Goal: Information Seeking & Learning: Learn about a topic

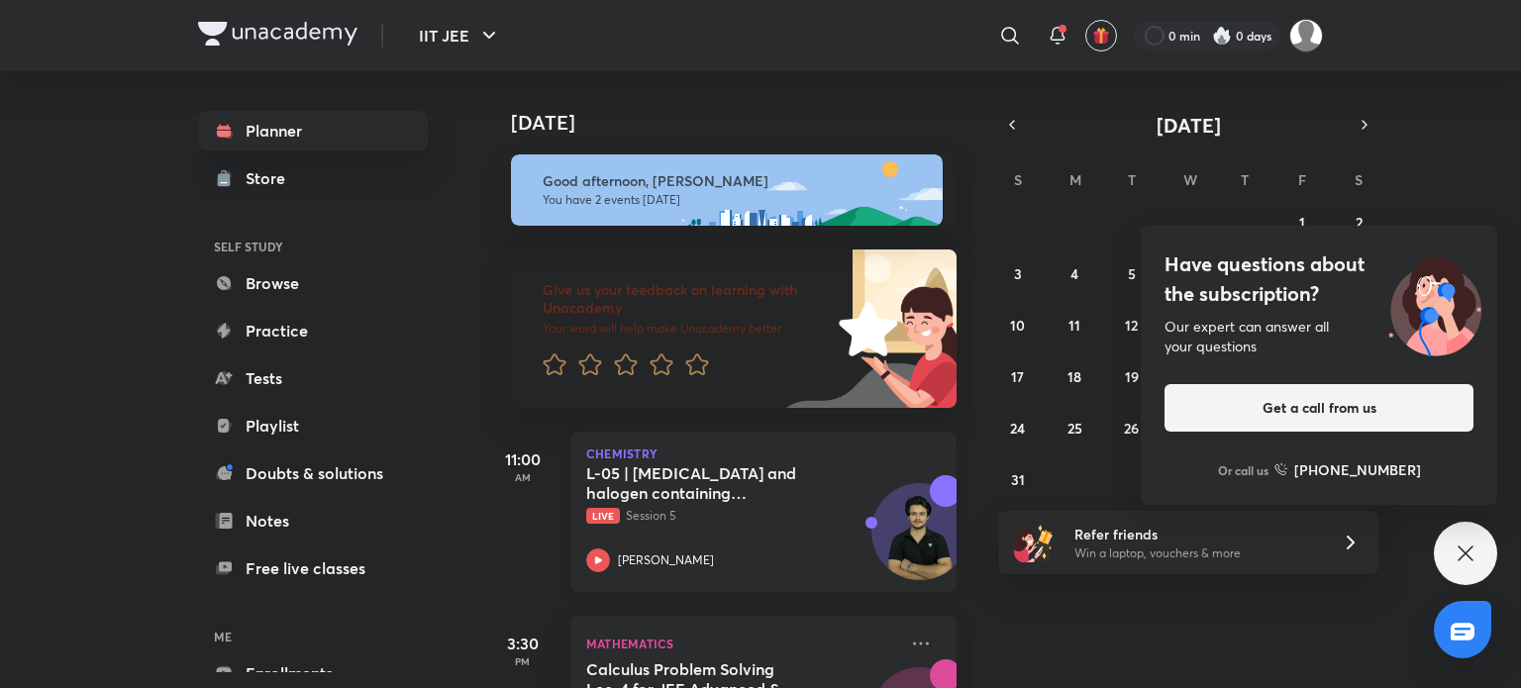
click at [612, 494] on h5 "L-05 | [MEDICAL_DATA] and halogen containing compounds" at bounding box center [709, 483] width 247 height 40
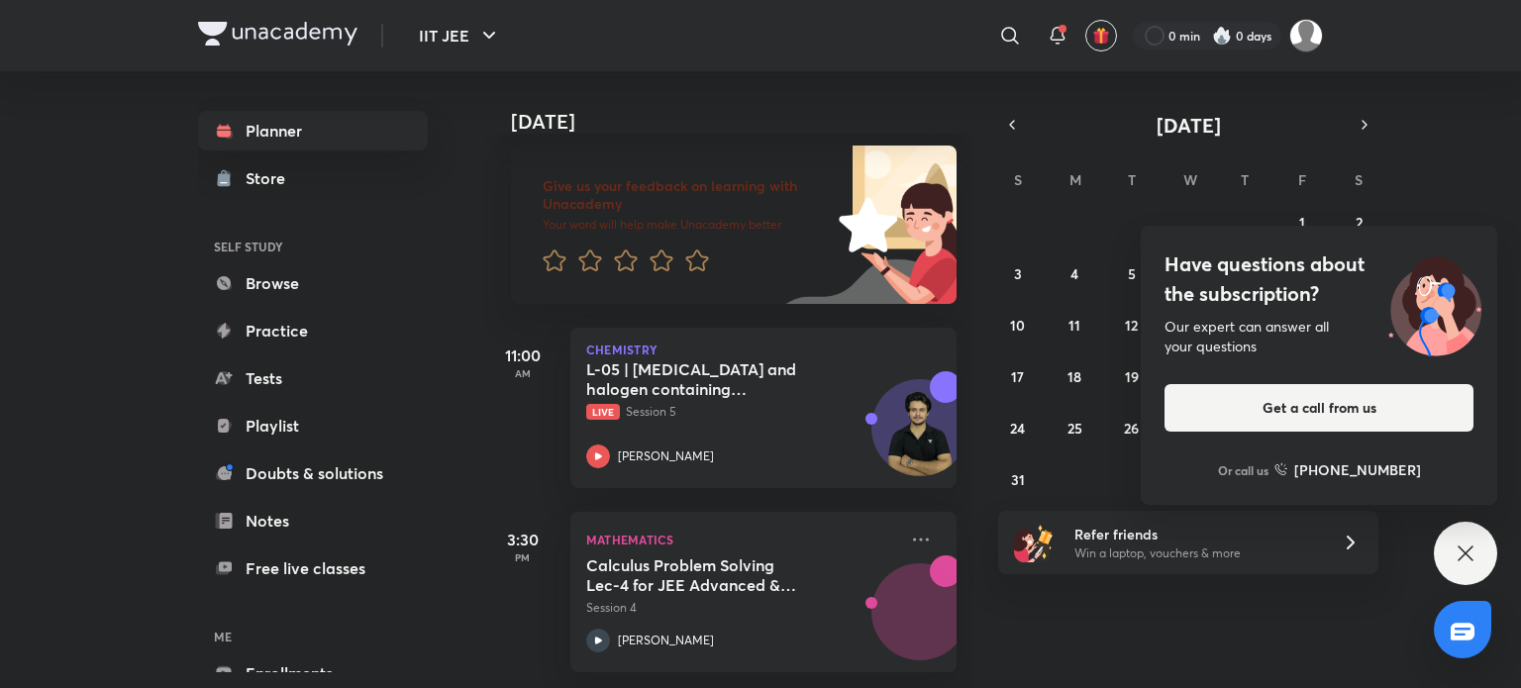
scroll to position [119, 0]
click at [1453, 560] on icon at bounding box center [1465, 554] width 24 height 24
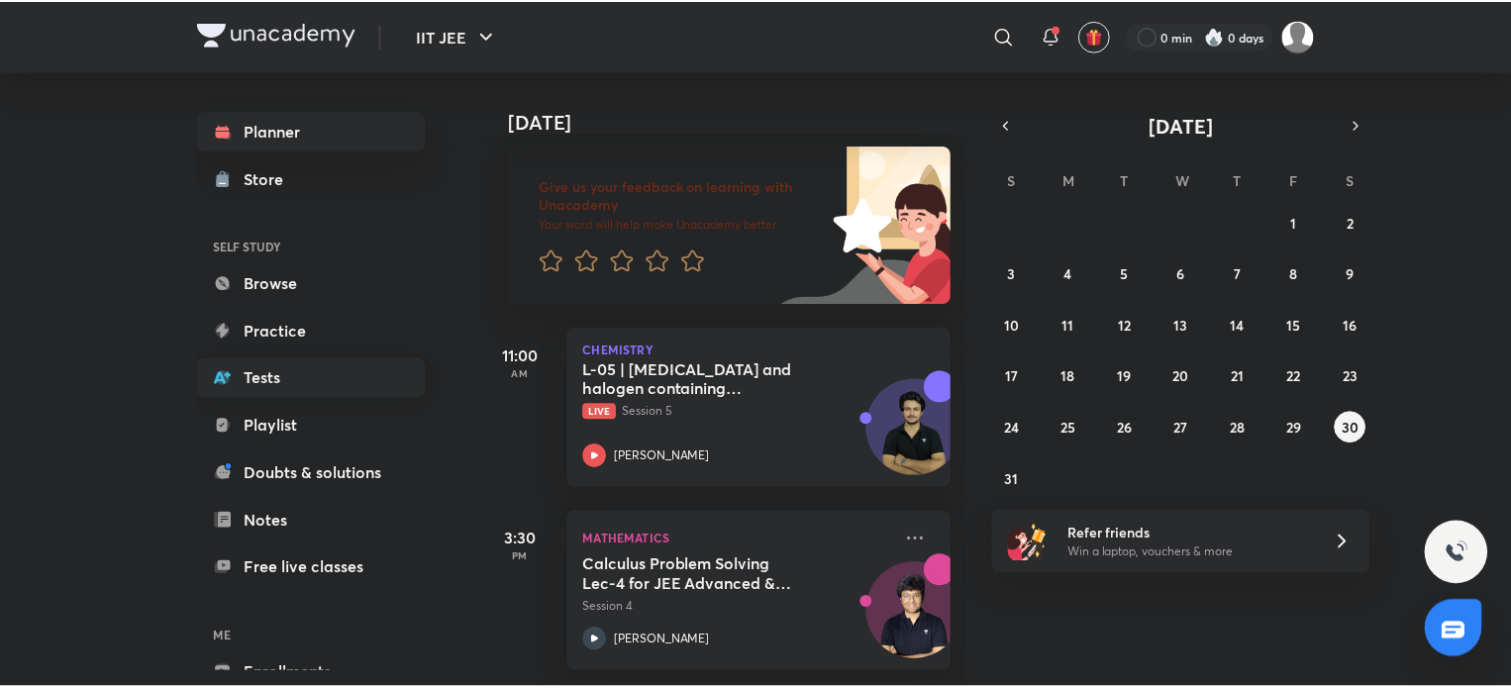
scroll to position [107, 0]
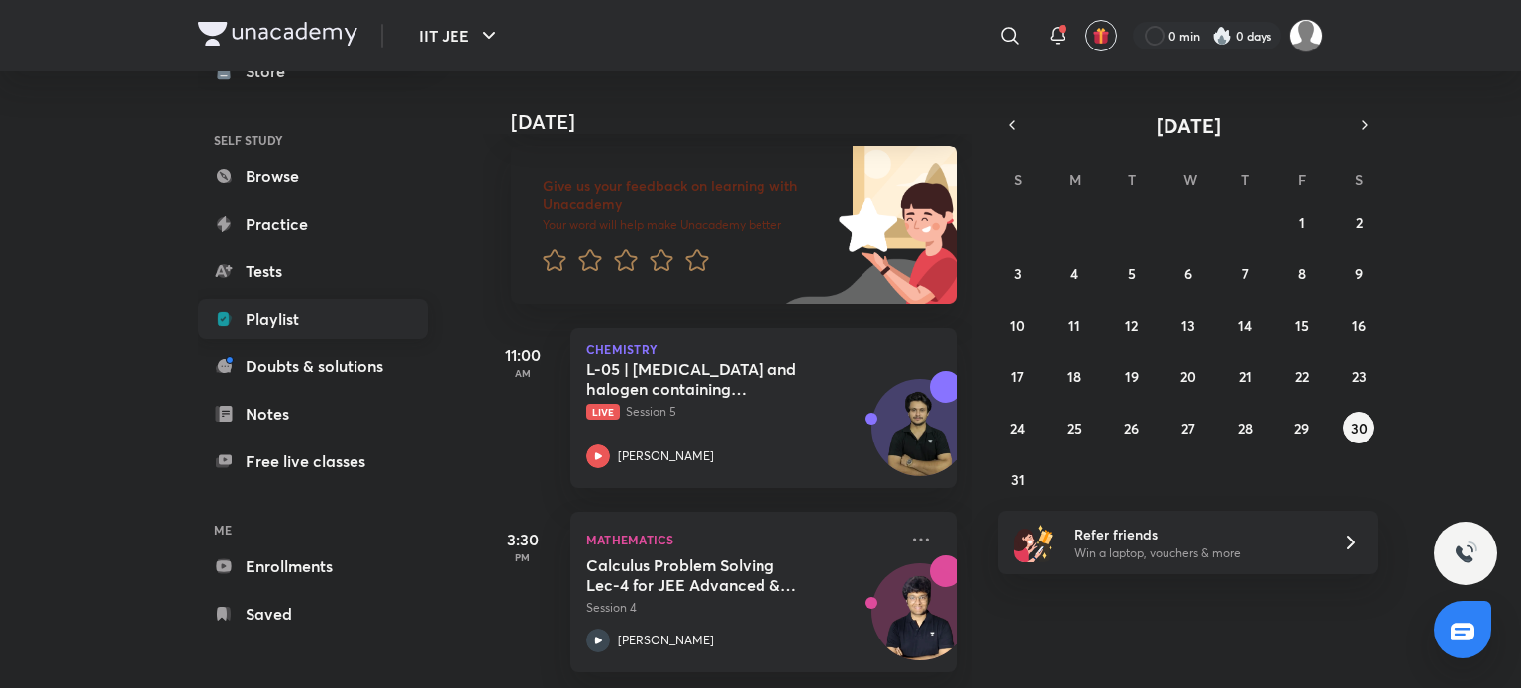
click at [277, 314] on link "Playlist" at bounding box center [313, 319] width 230 height 40
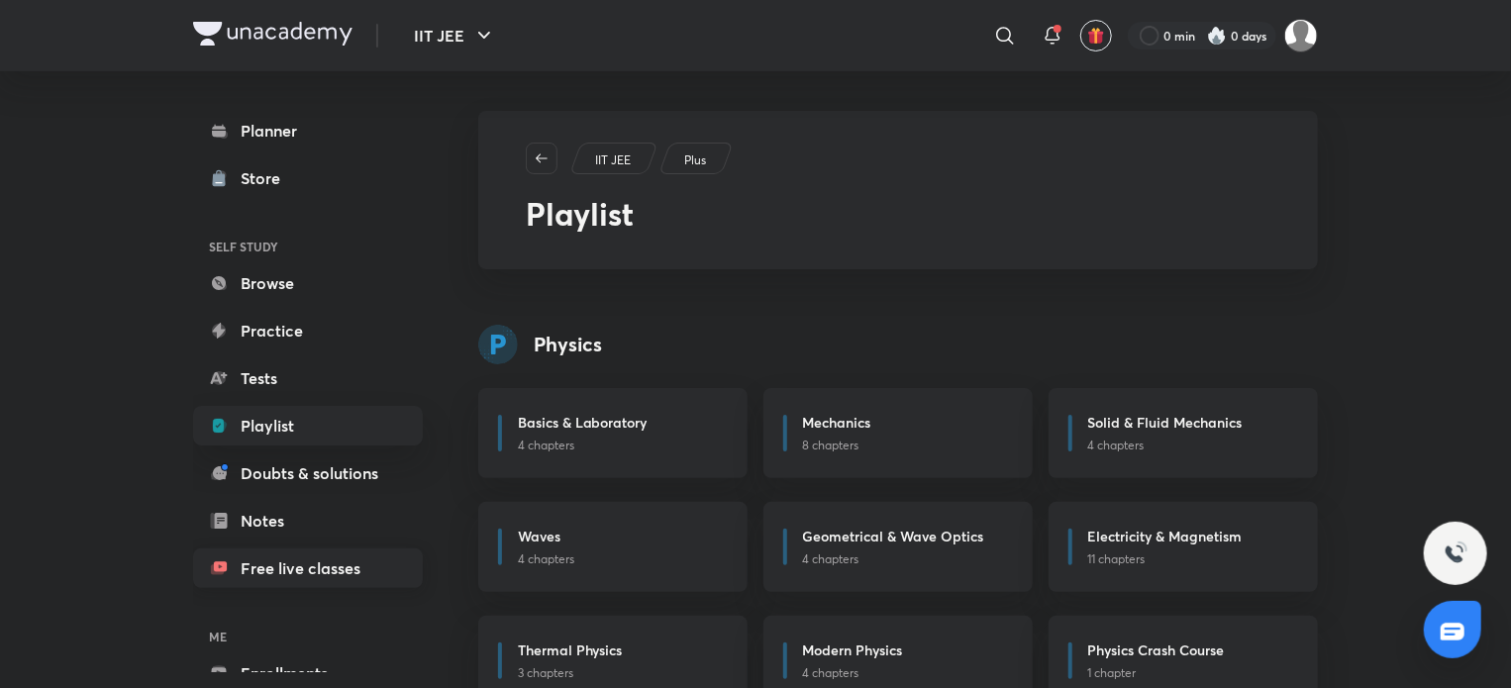
scroll to position [107, 0]
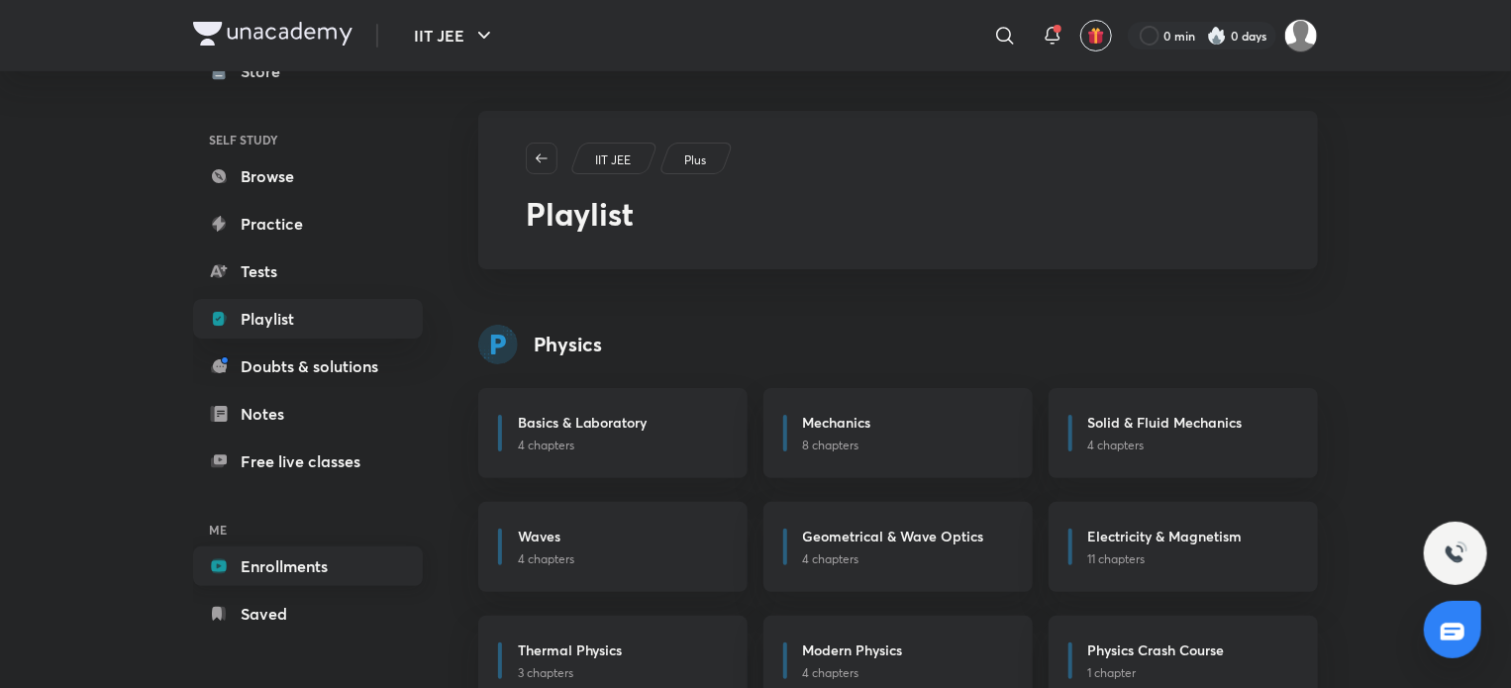
click at [260, 581] on link "Enrollments" at bounding box center [308, 566] width 230 height 40
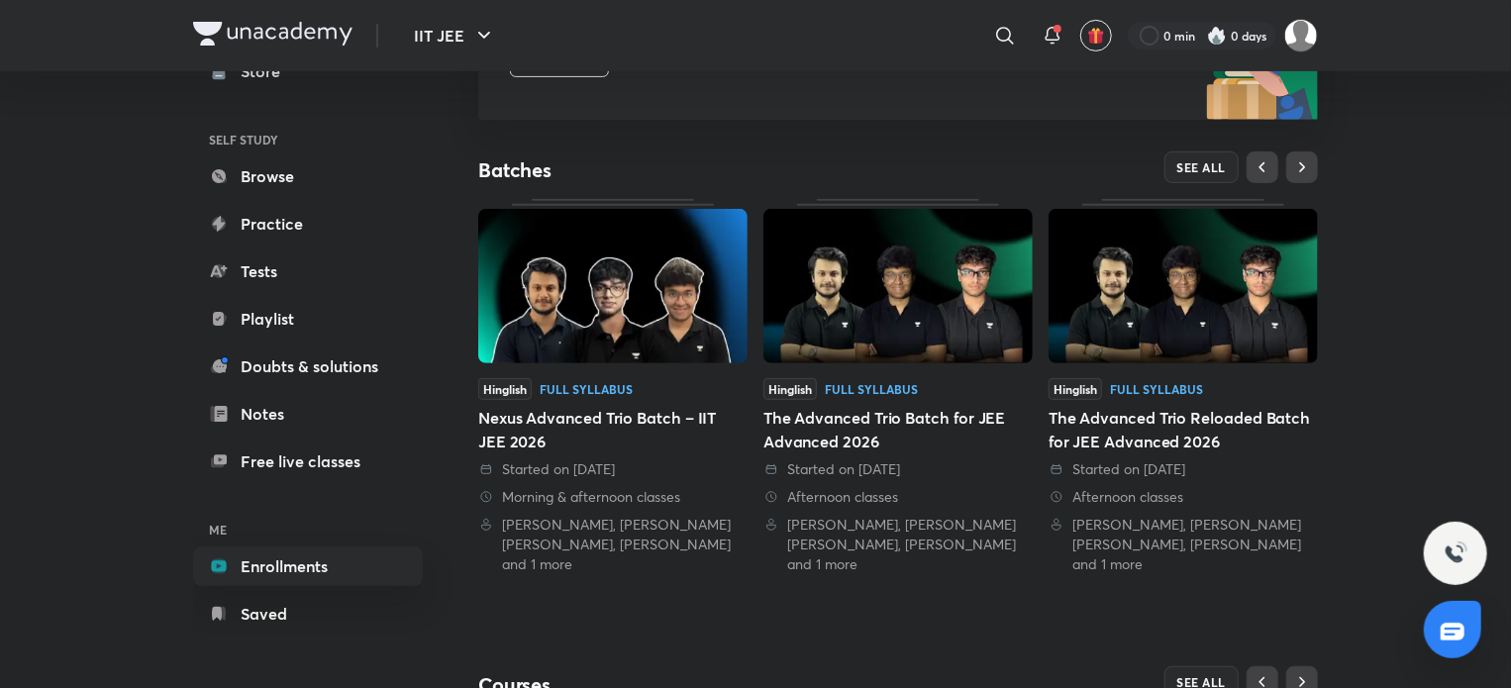
scroll to position [333, 0]
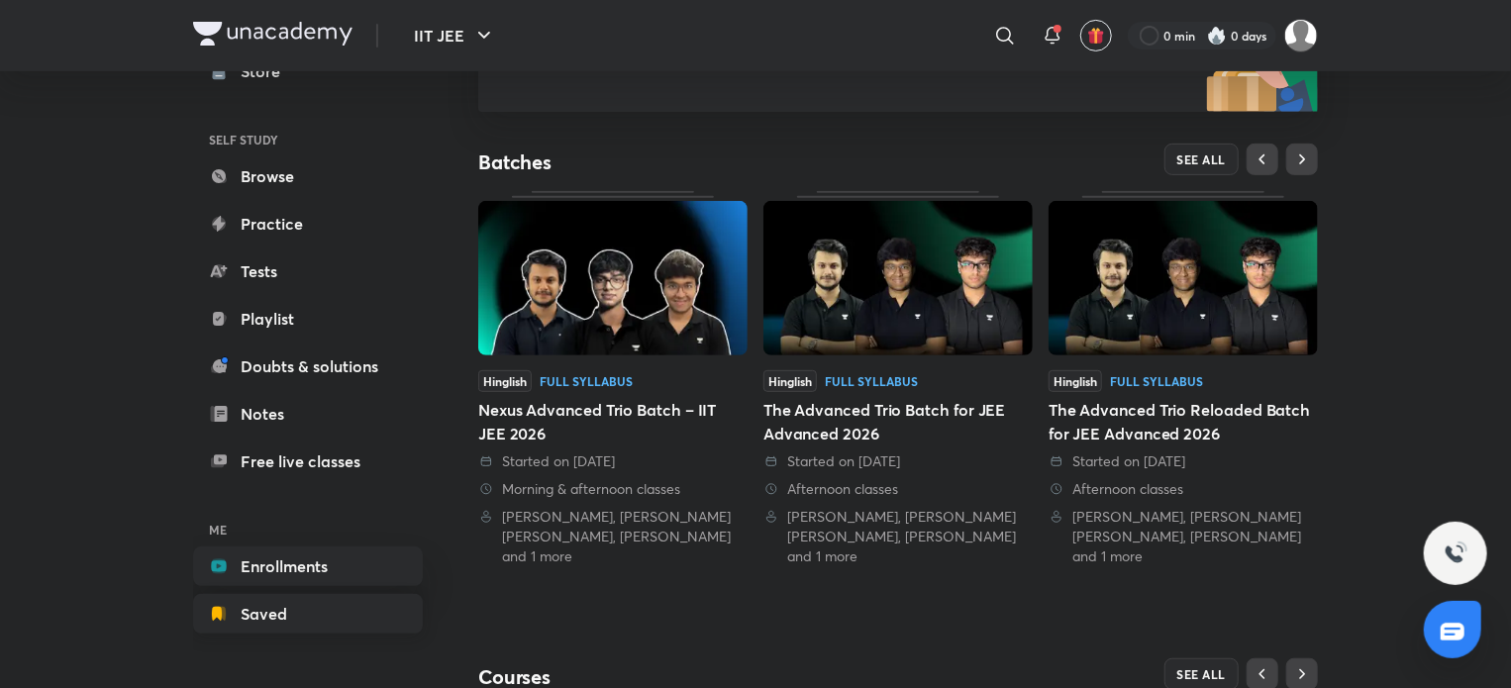
click at [260, 616] on link "Saved" at bounding box center [308, 614] width 230 height 40
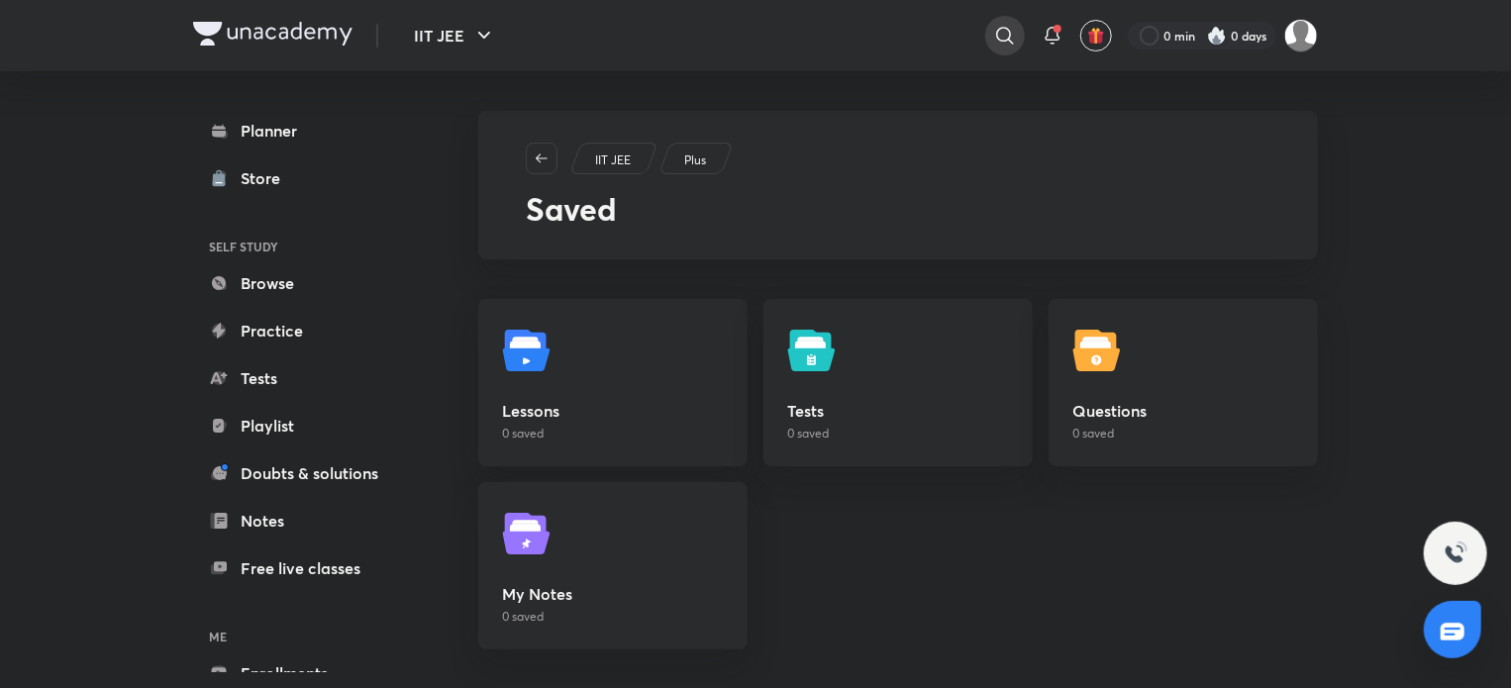
click at [996, 23] on div at bounding box center [1005, 36] width 40 height 40
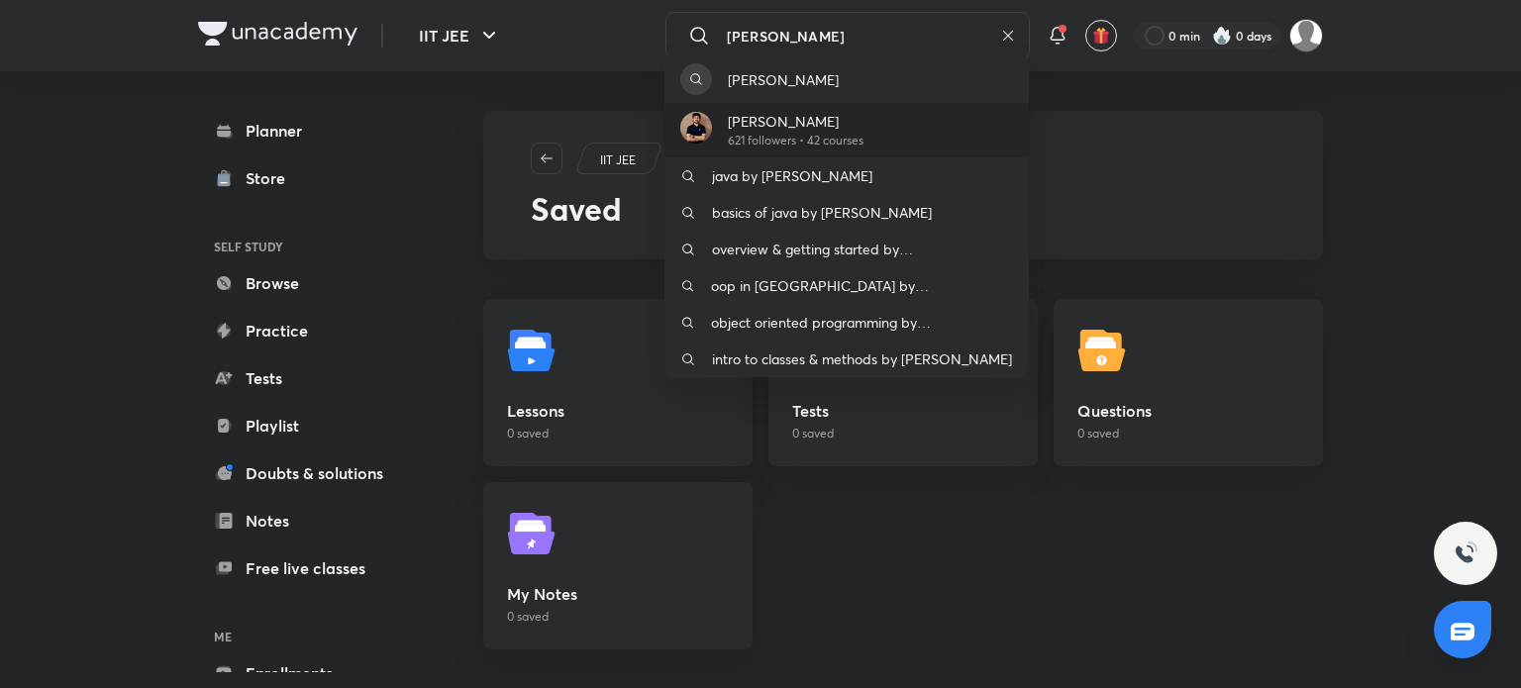
type input "[PERSON_NAME]"
click at [783, 118] on p "[PERSON_NAME]" at bounding box center [796, 121] width 136 height 21
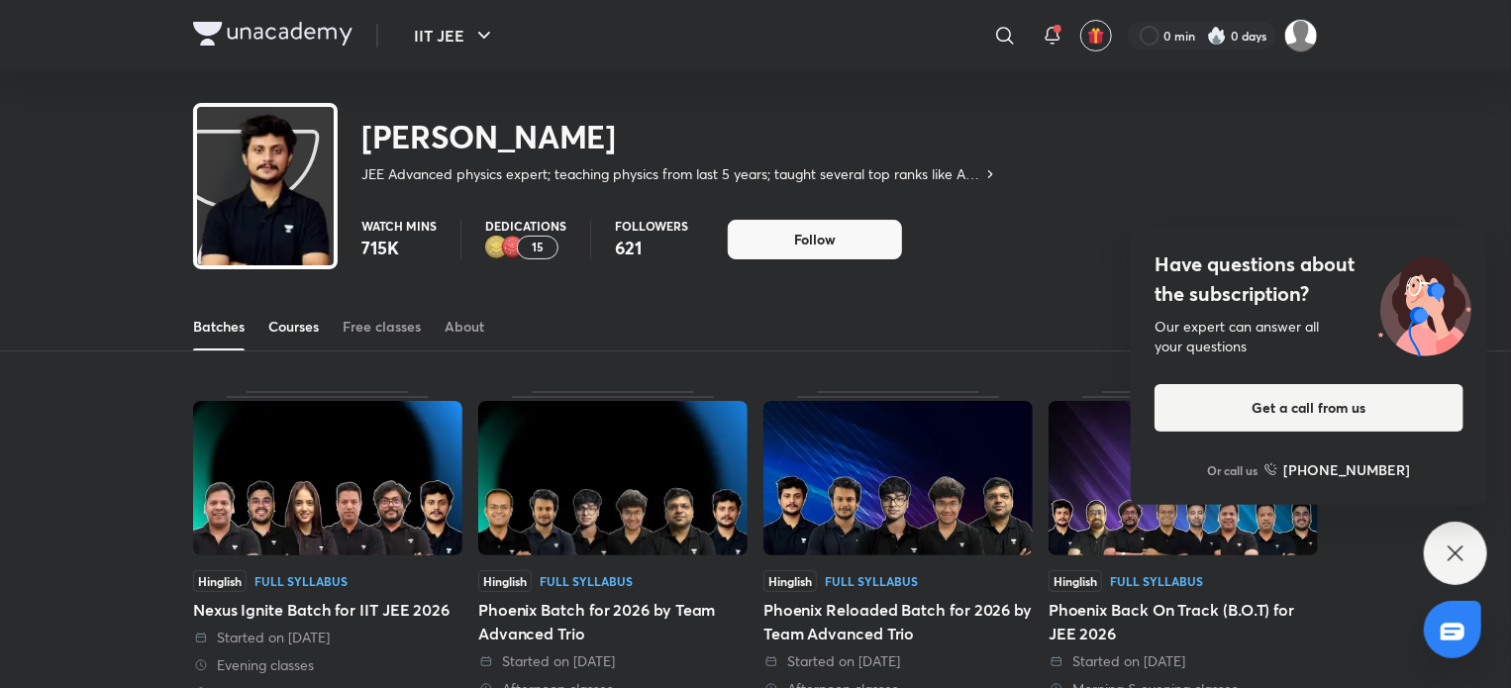
click at [317, 344] on link "Courses" at bounding box center [293, 327] width 50 height 48
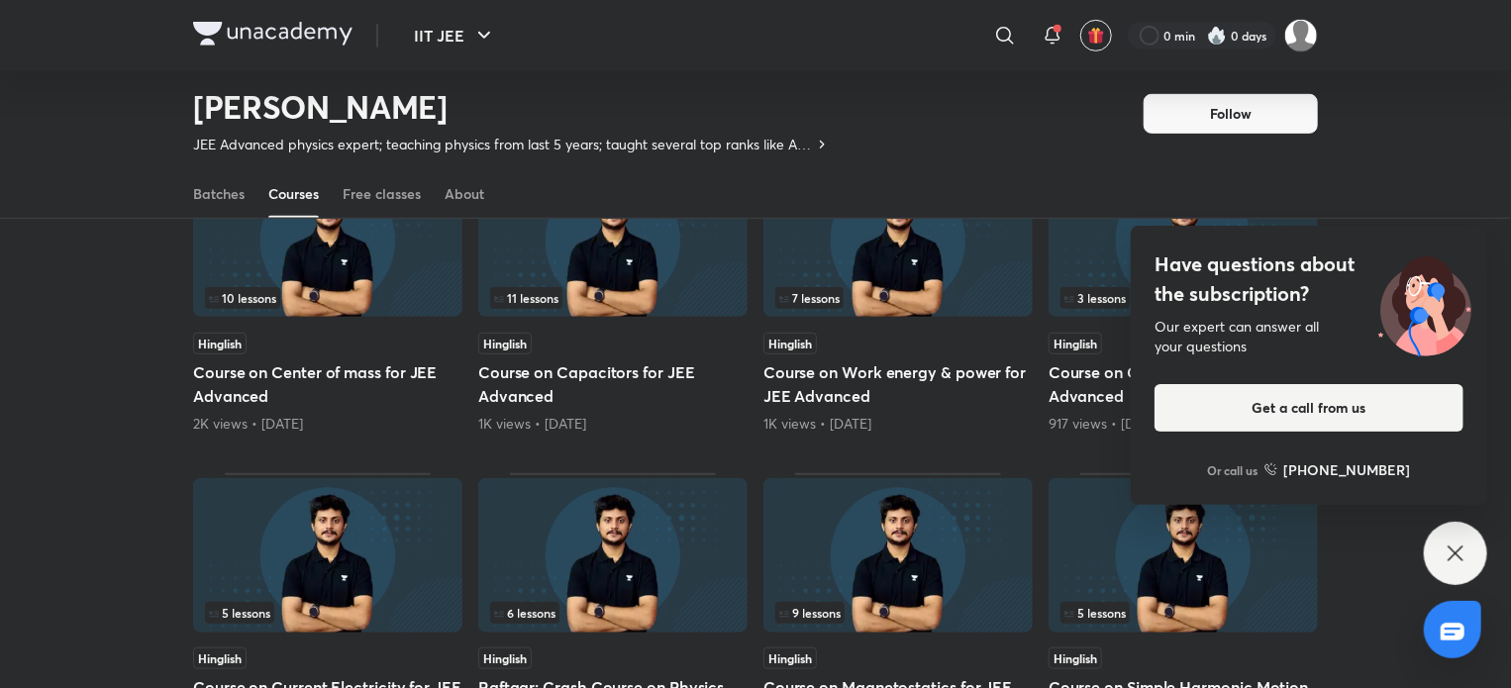
scroll to position [566, 0]
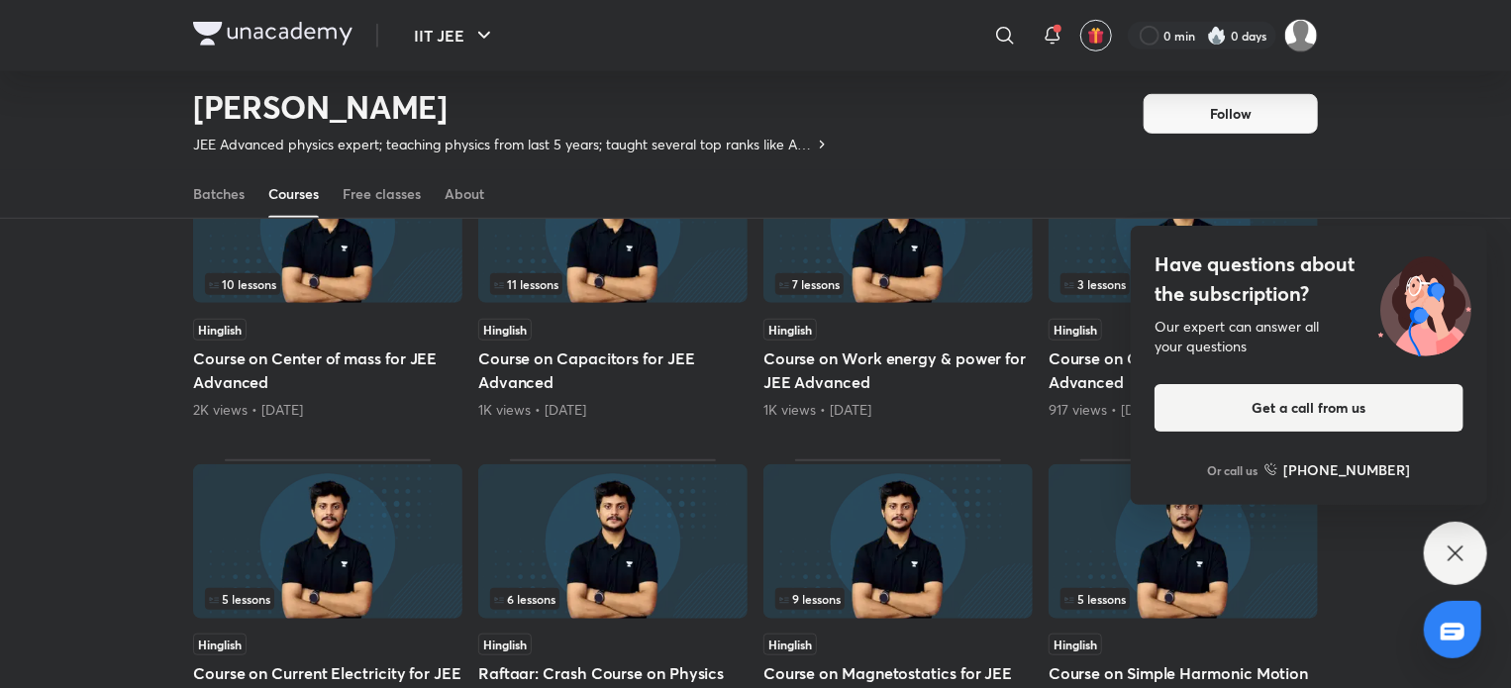
click at [1451, 546] on icon at bounding box center [1455, 554] width 24 height 24
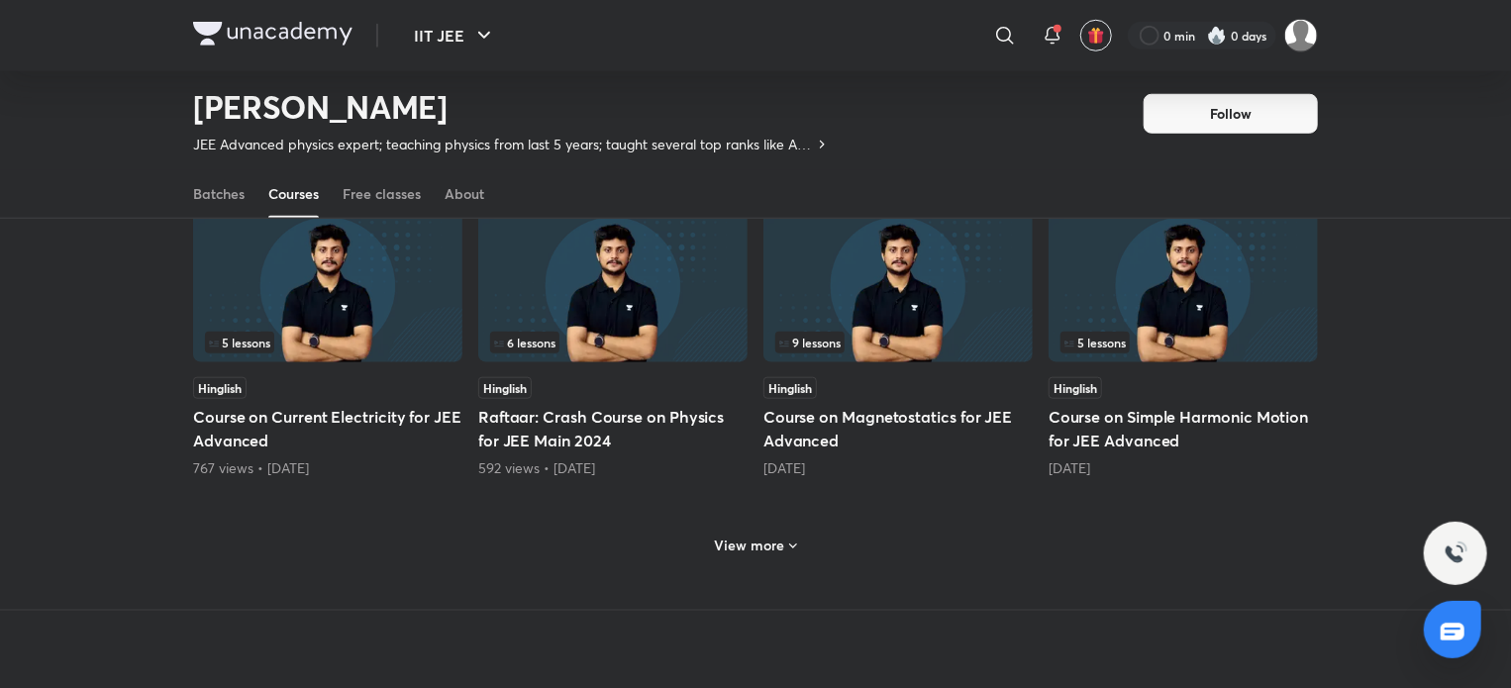
scroll to position [826, 0]
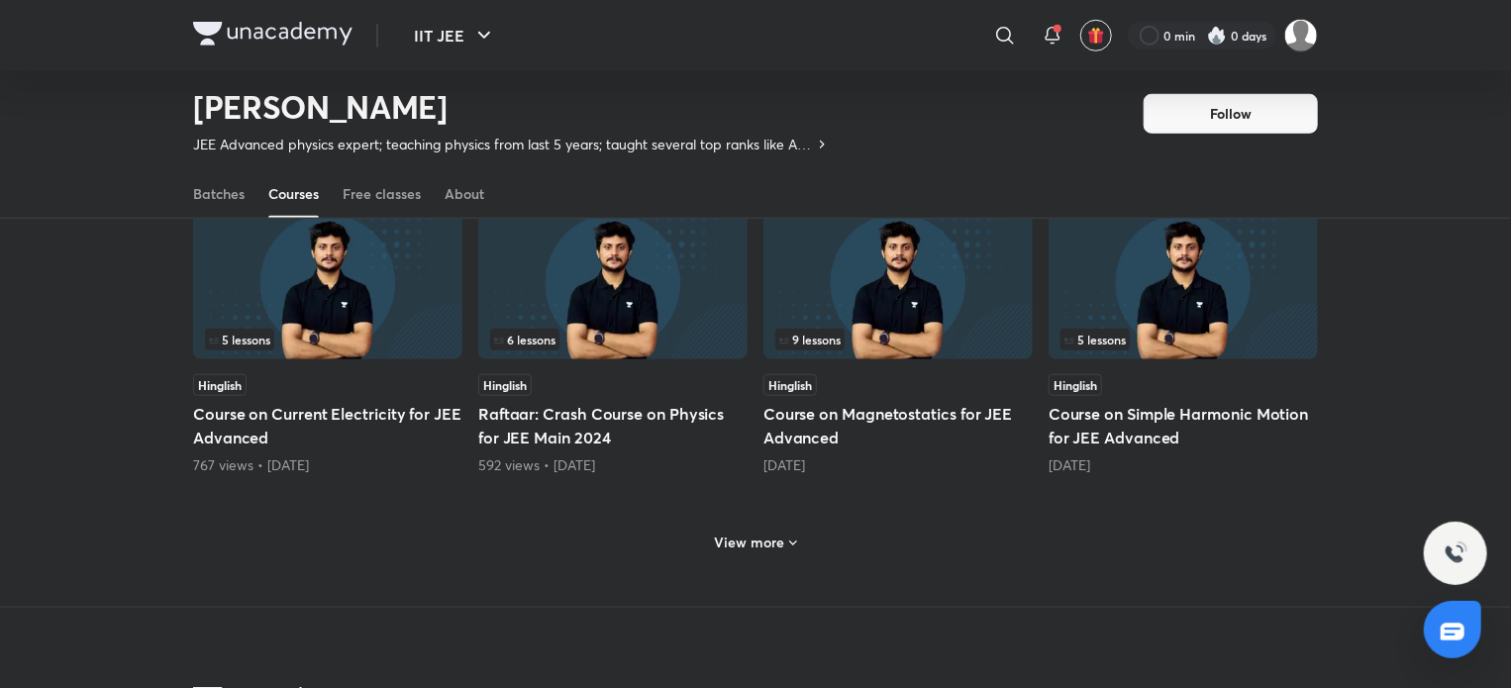
click at [725, 540] on h6 "View more" at bounding box center [750, 543] width 70 height 20
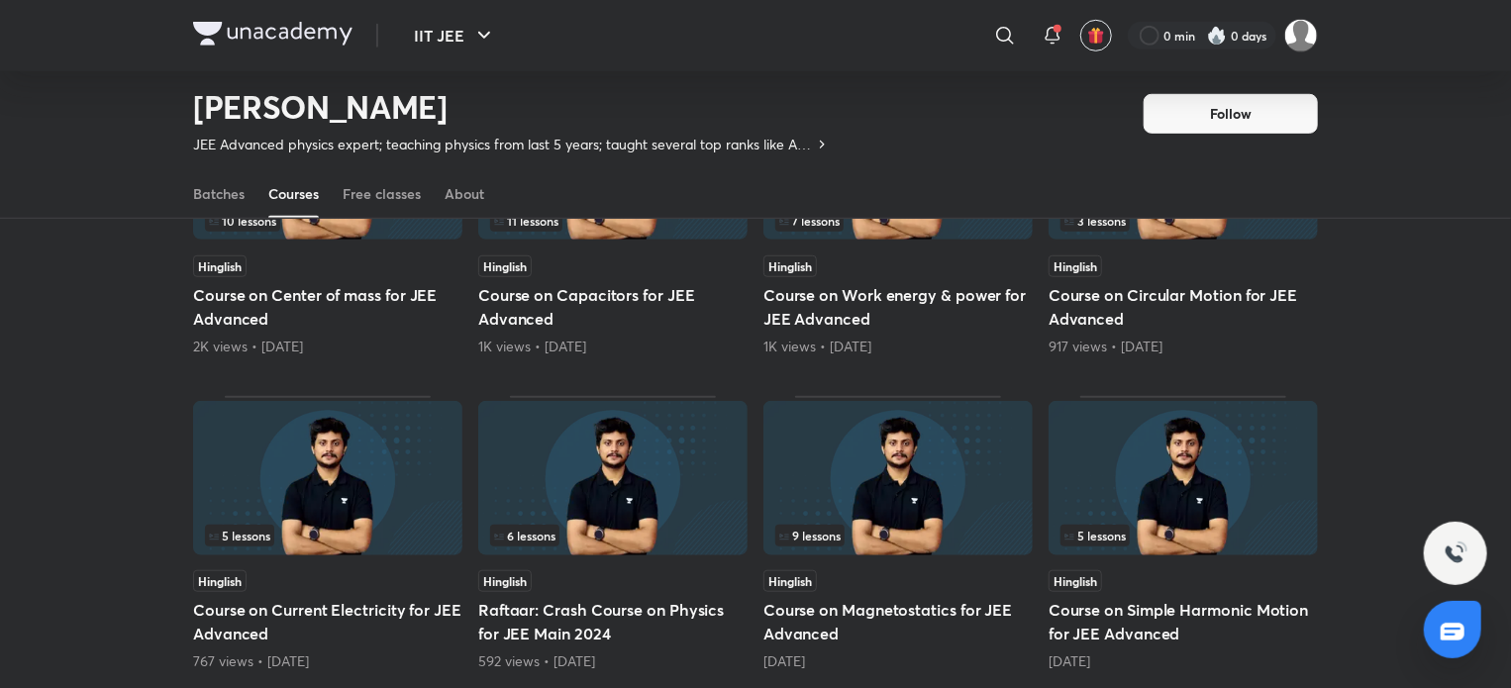
scroll to position [629, 0]
click at [854, 608] on h5 "Course on Magnetostatics for JEE Advanced" at bounding box center [897, 623] width 269 height 48
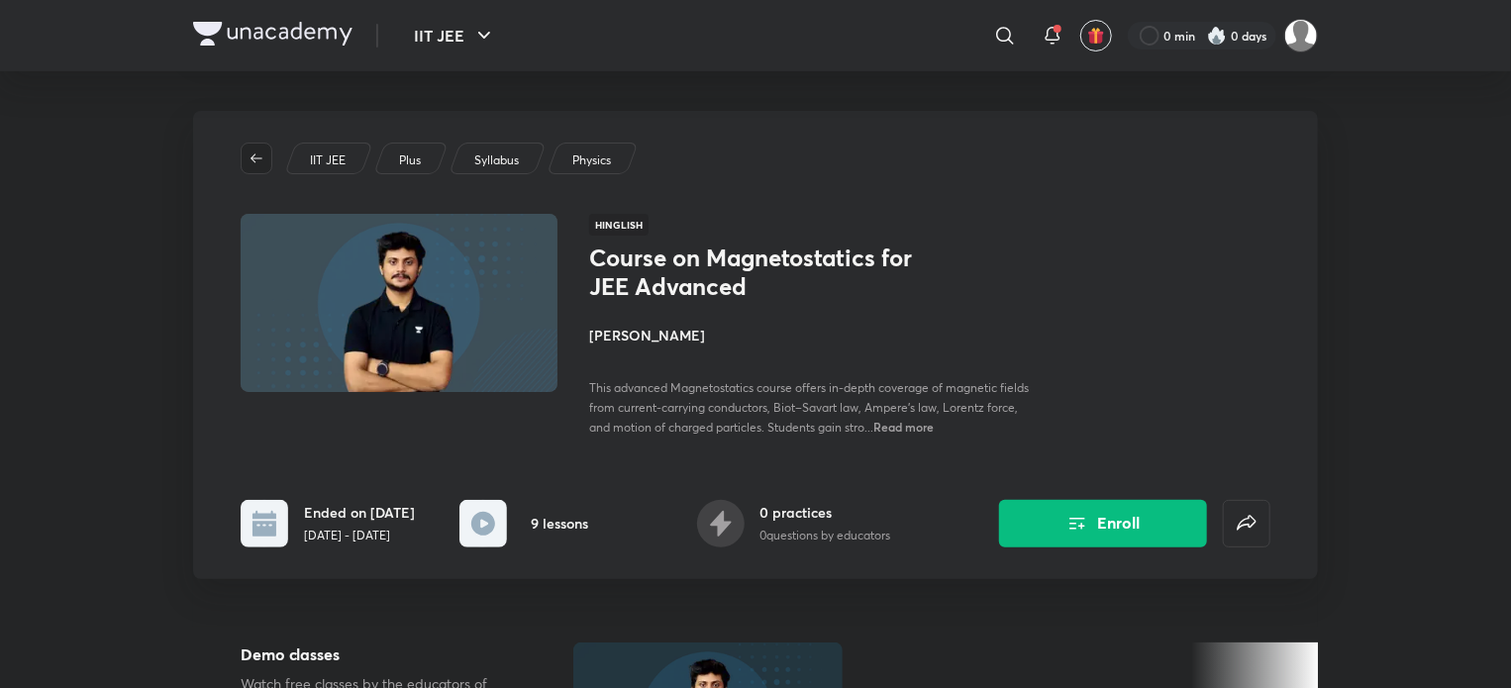
click at [248, 163] on icon "button" at bounding box center [256, 158] width 16 height 16
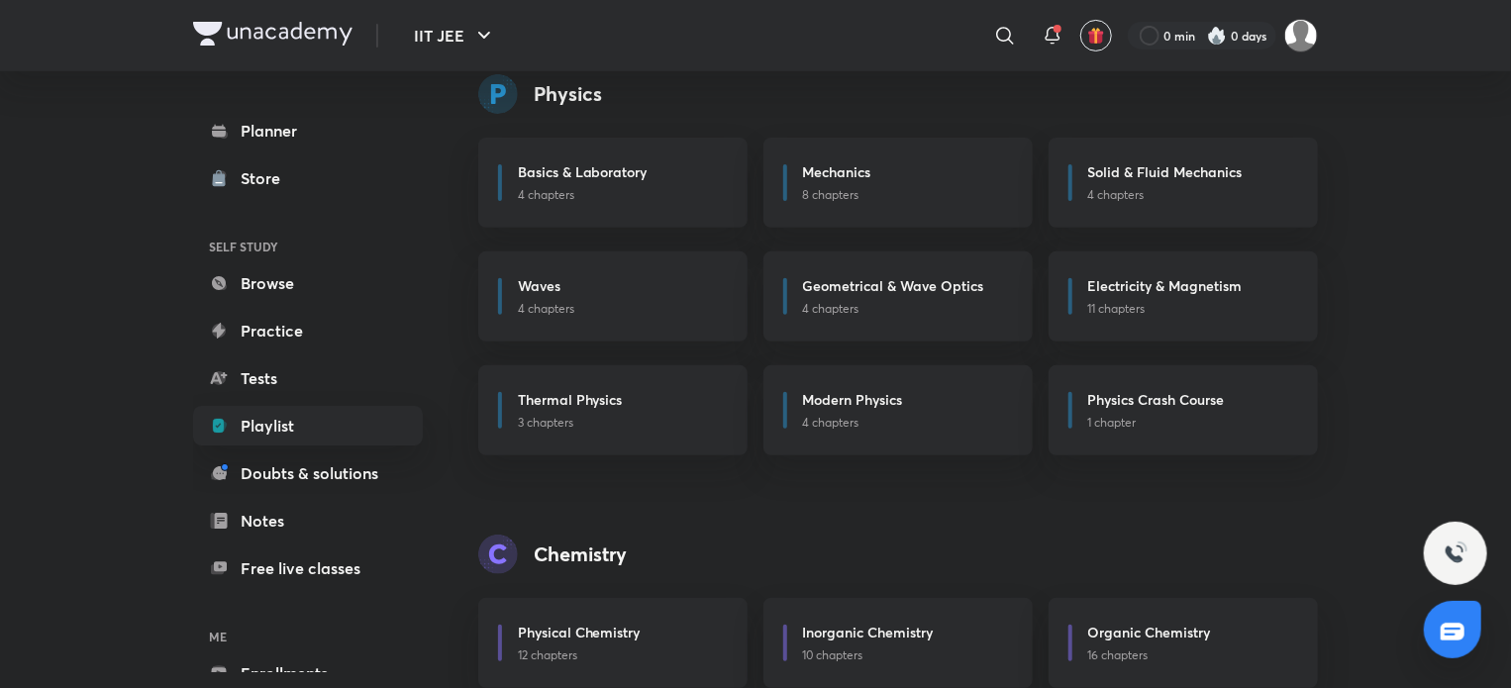
scroll to position [253, 0]
click at [1117, 305] on p "11 chapters" at bounding box center [1191, 306] width 206 height 18
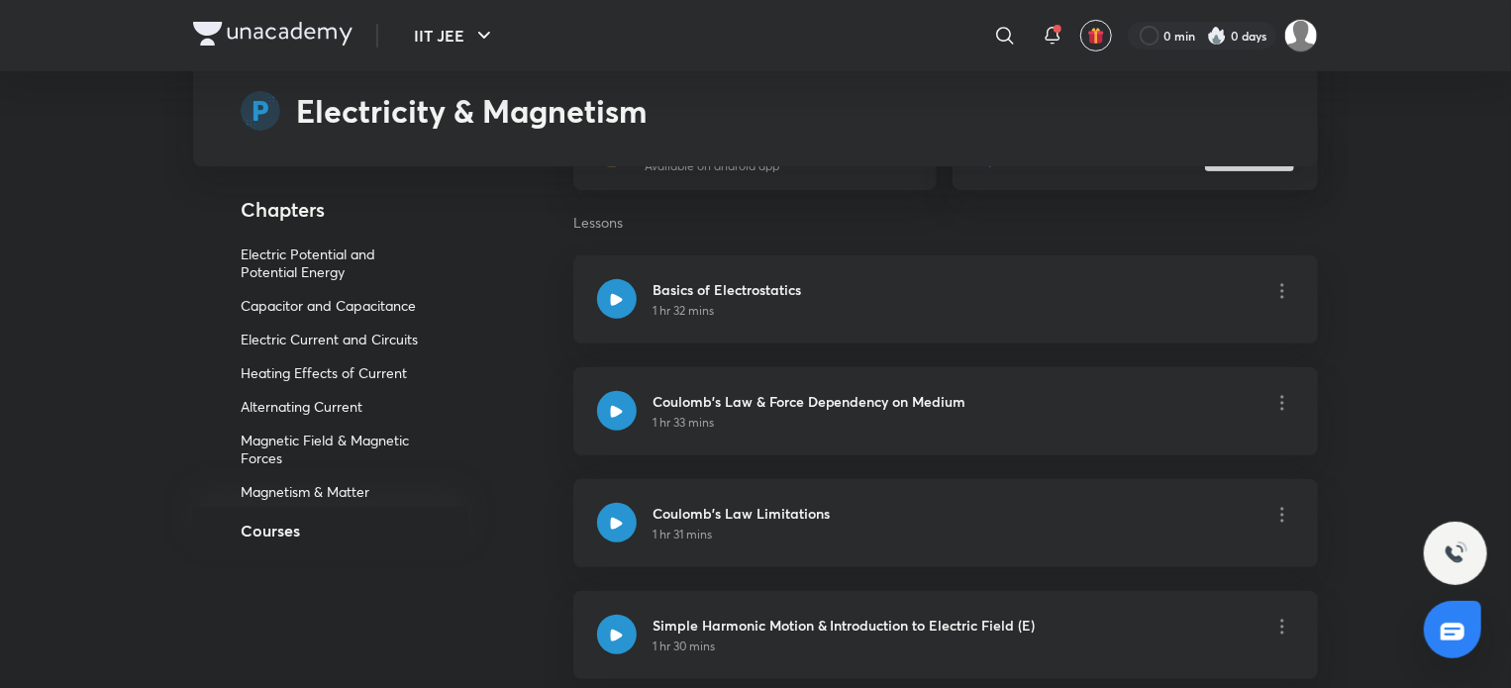
scroll to position [98, 0]
click at [277, 395] on p "Alternating Current" at bounding box center [337, 404] width 193 height 18
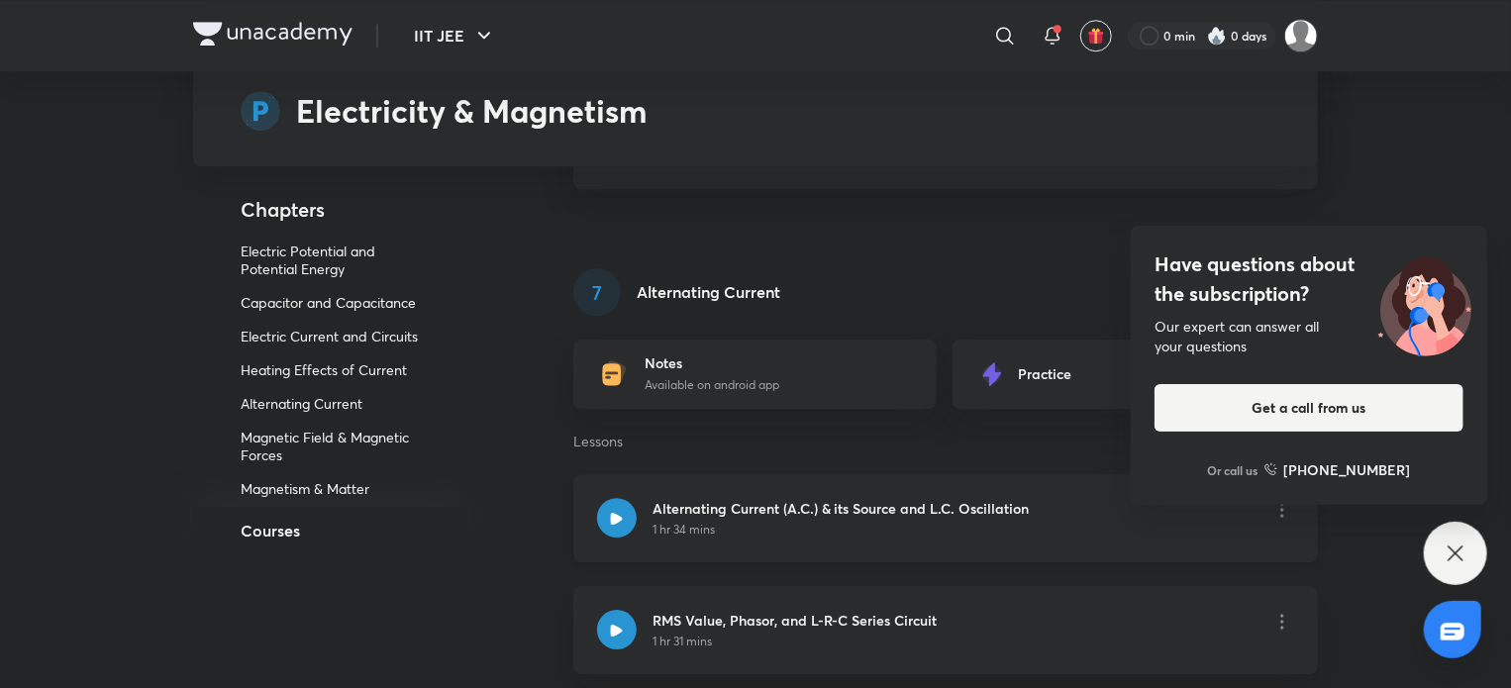
scroll to position [6551, 0]
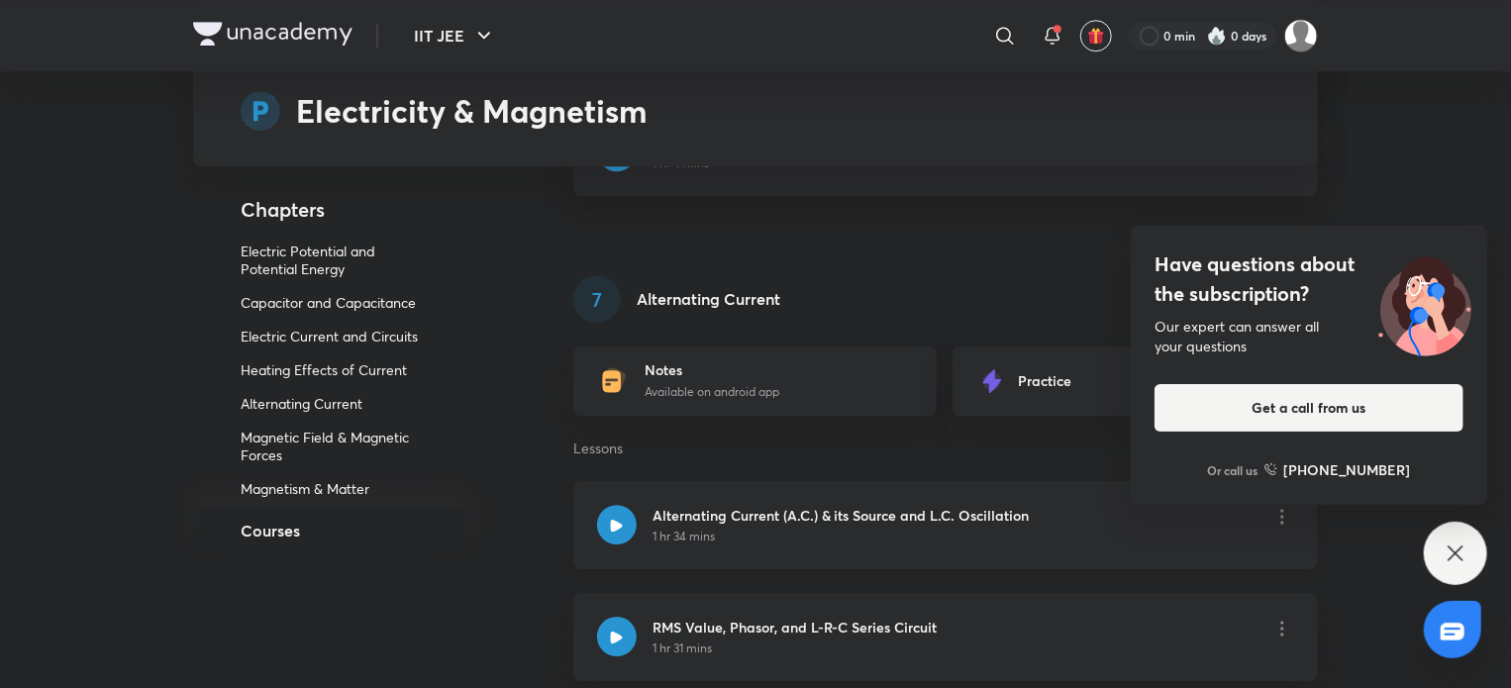
click at [644, 518] on div "Alternating Current (A.C.) & its Source and L.C. Oscillation 1 hr 34 mins" at bounding box center [813, 525] width 433 height 41
click at [634, 518] on div at bounding box center [617, 525] width 40 height 40
